Goal: Information Seeking & Learning: Understand process/instructions

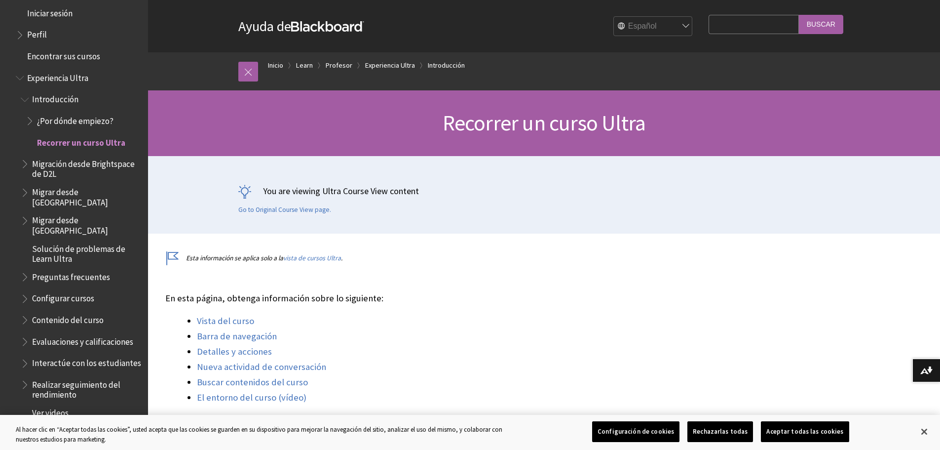
click at [766, 22] on input "Search Query" at bounding box center [754, 24] width 90 height 19
type input "Rubricas"
click at [799, 15] on input "Buscar" at bounding box center [821, 24] width 44 height 19
click at [662, 431] on button "Configuración de cookies" at bounding box center [635, 431] width 87 height 21
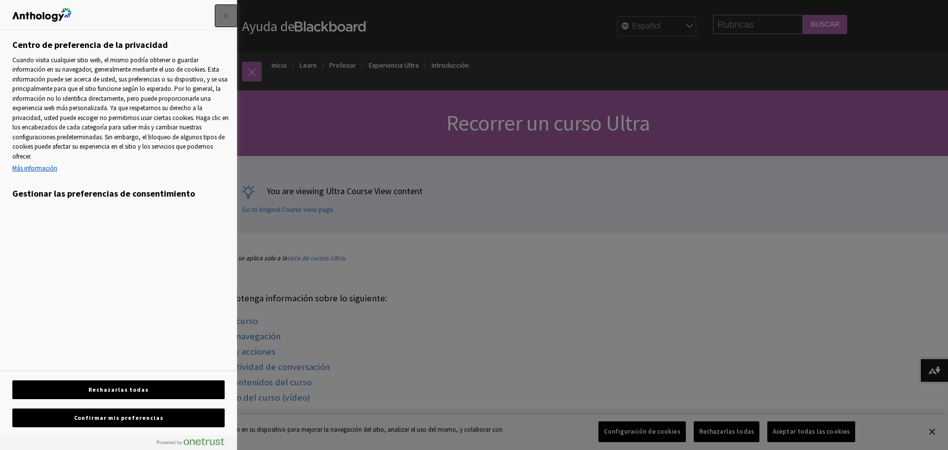
click at [228, 14] on button "Cerrar" at bounding box center [226, 16] width 22 height 22
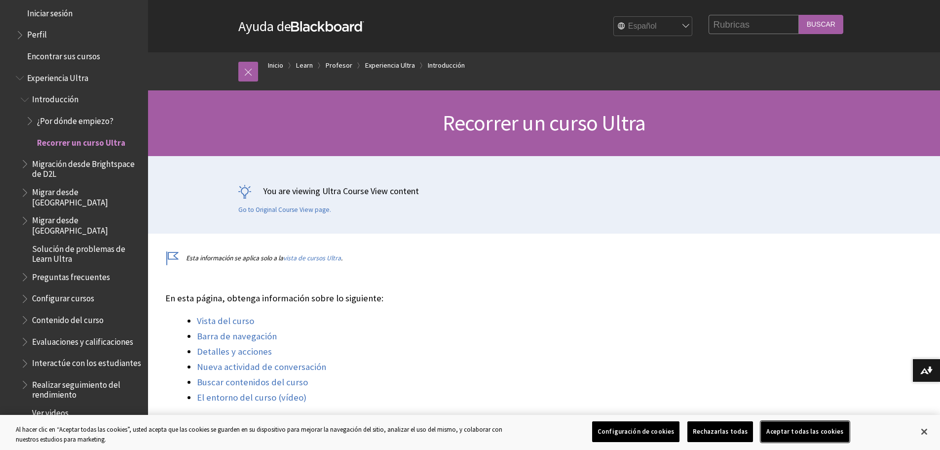
click at [792, 438] on button "Aceptar todas las cookies" at bounding box center [805, 431] width 88 height 21
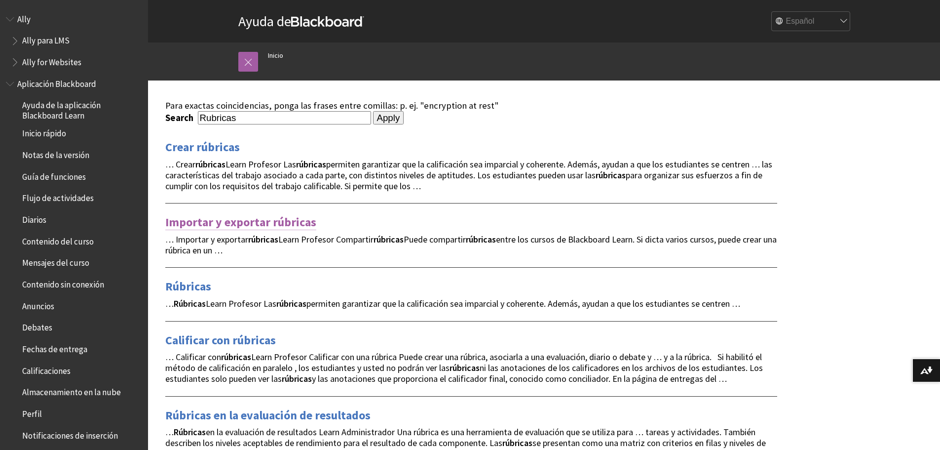
drag, startPoint x: 227, startPoint y: 222, endPoint x: 275, endPoint y: 222, distance: 47.9
click at [227, 222] on link "Importar y exportar rúbricas" at bounding box center [240, 222] width 151 height 16
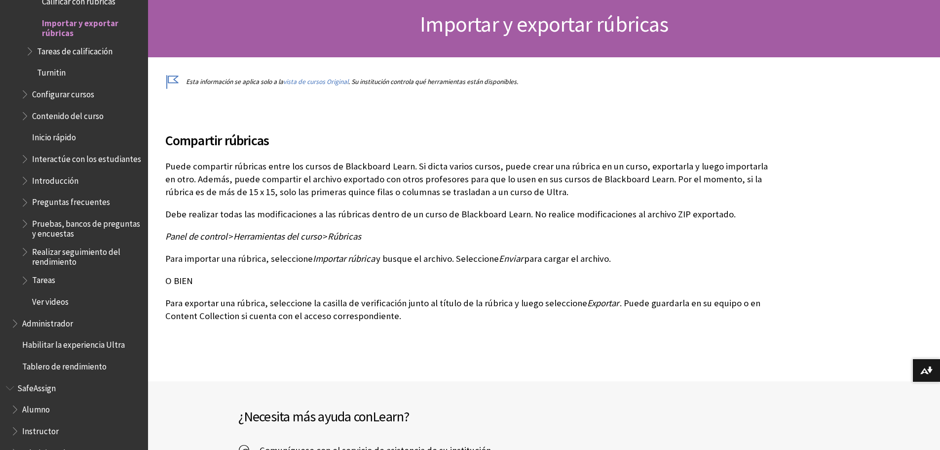
scroll to position [197, 0]
